Goal: Task Accomplishment & Management: Manage account settings

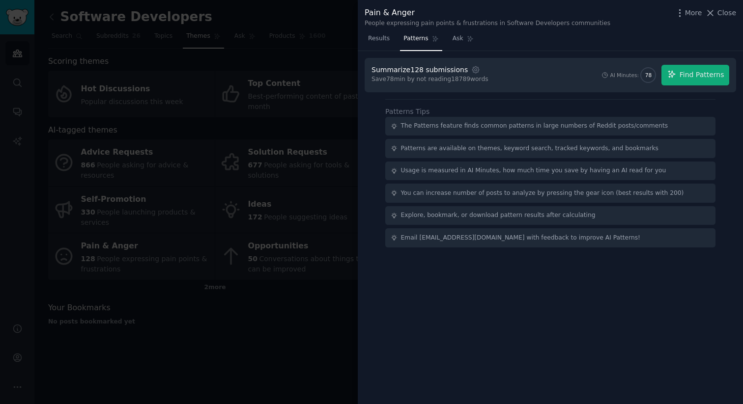
click at [0, 221] on div at bounding box center [371, 202] width 743 height 404
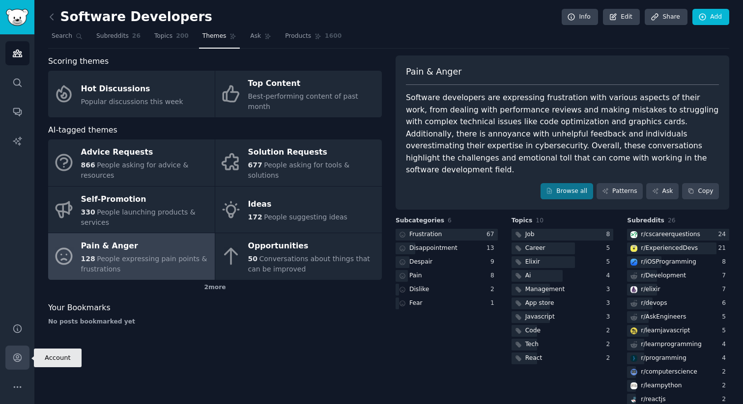
click at [15, 363] on icon "Sidebar" at bounding box center [17, 358] width 10 height 10
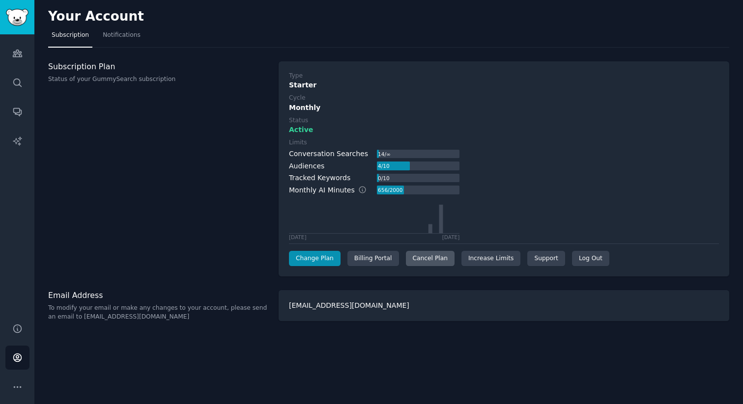
click at [418, 260] on div "Cancel Plan" at bounding box center [430, 259] width 49 height 16
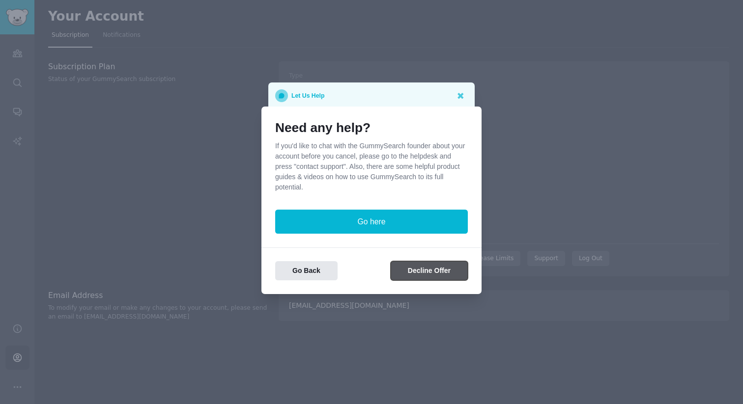
click at [425, 273] on button "Decline Offer" at bounding box center [429, 270] width 77 height 19
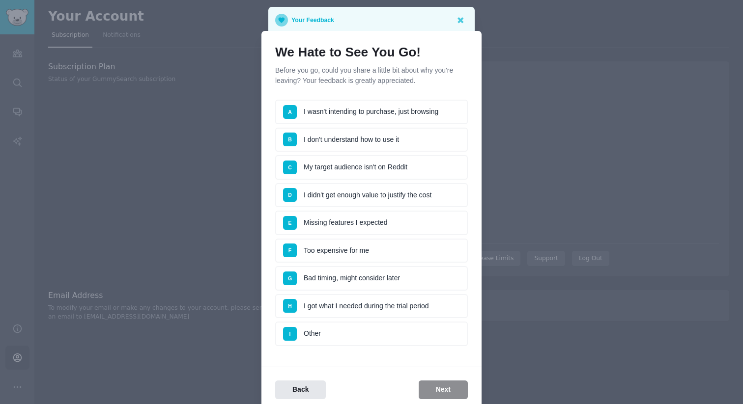
click at [387, 192] on li "D I didn't get enough value to justify the cost" at bounding box center [371, 195] width 193 height 25
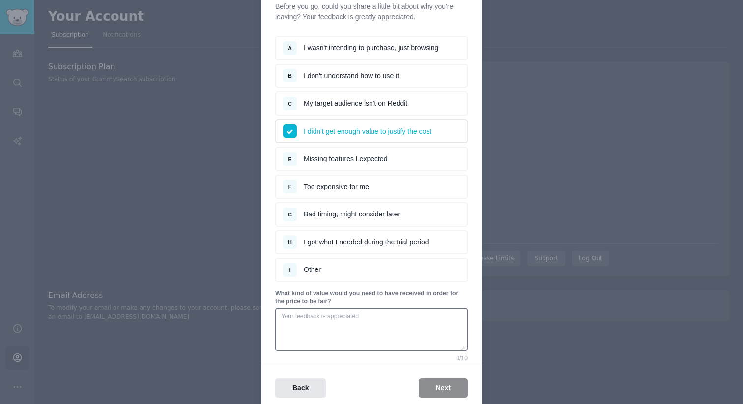
scroll to position [105, 0]
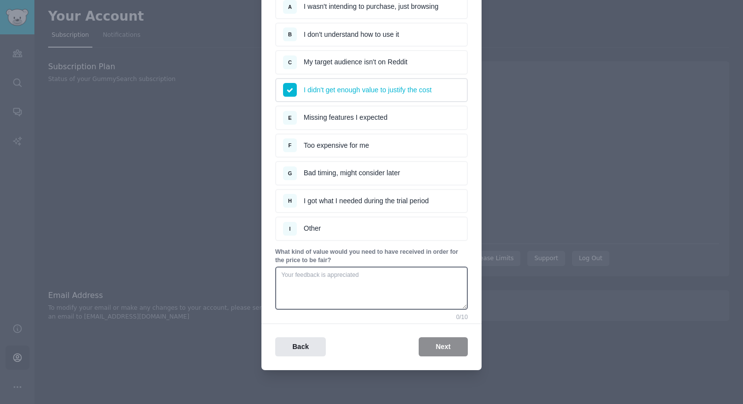
click at [437, 347] on div "Back Next" at bounding box center [371, 347] width 220 height 19
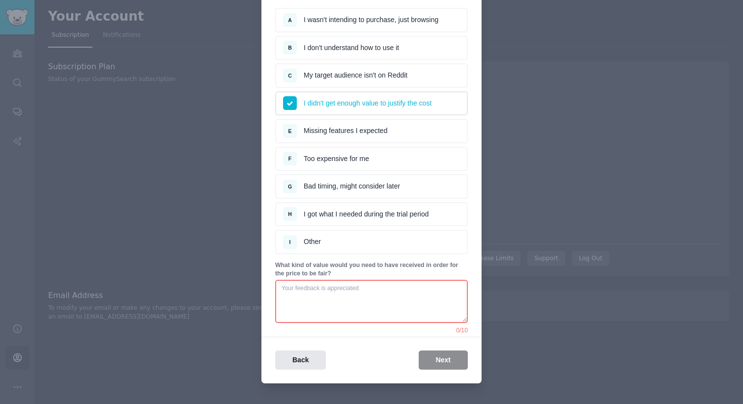
click at [356, 154] on li "F Too expensive for me" at bounding box center [371, 159] width 193 height 25
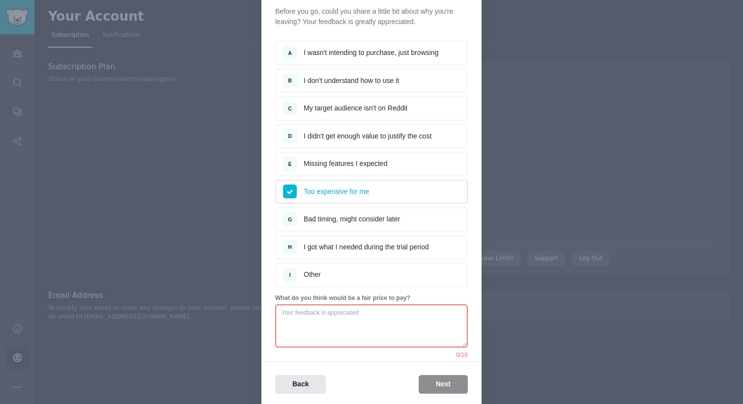
scroll to position [60, 0]
click at [396, 45] on li "A I wasn't intending to purchase, just browsing" at bounding box center [371, 52] width 193 height 25
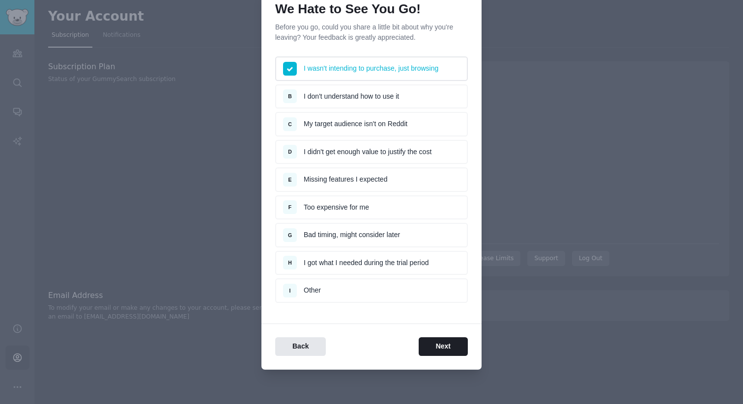
scroll to position [43, 0]
click at [452, 343] on button "Next" at bounding box center [443, 347] width 49 height 19
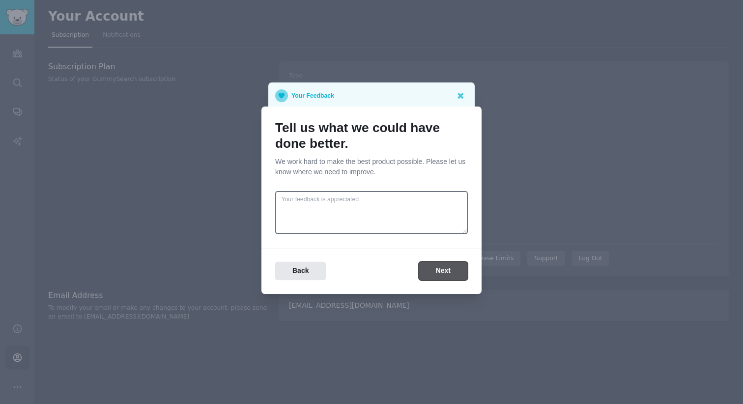
scroll to position [0, 0]
click at [436, 276] on button "Next" at bounding box center [443, 271] width 49 height 19
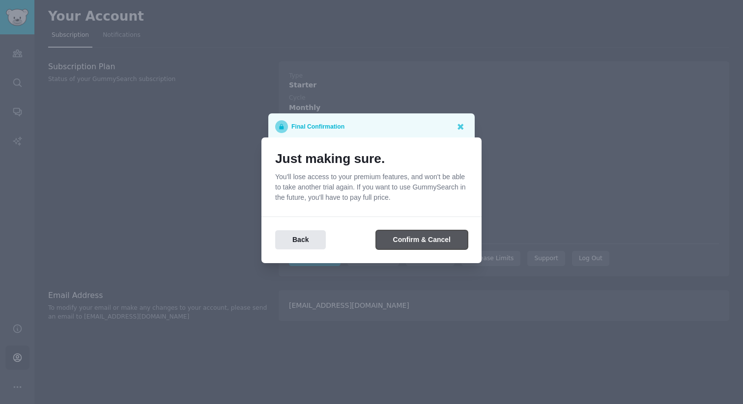
click at [419, 241] on button "Confirm & Cancel" at bounding box center [422, 239] width 92 height 19
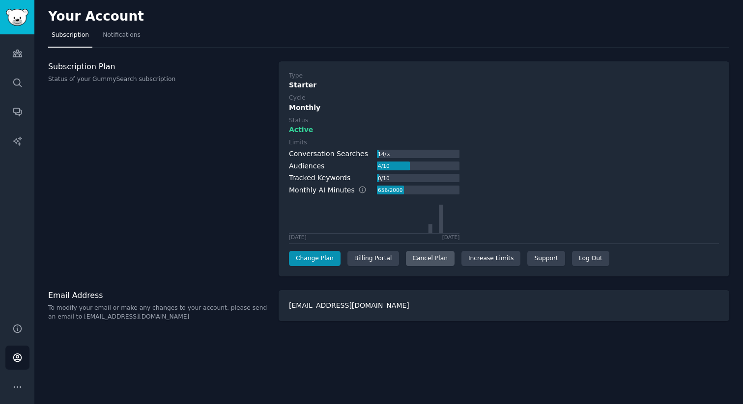
click at [435, 261] on div "Cancel Plan" at bounding box center [430, 259] width 49 height 16
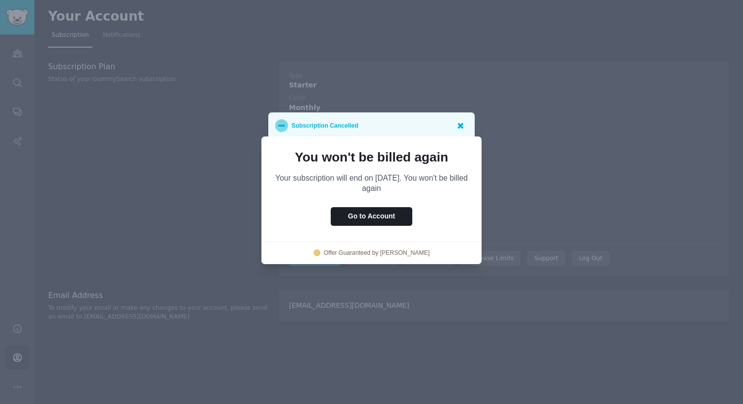
click at [461, 128] on icon at bounding box center [460, 126] width 6 height 6
